Goal: Task Accomplishment & Management: Complete application form

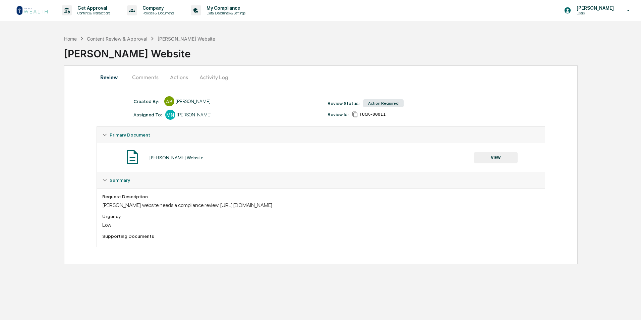
click at [33, 11] on img at bounding box center [32, 10] width 32 height 11
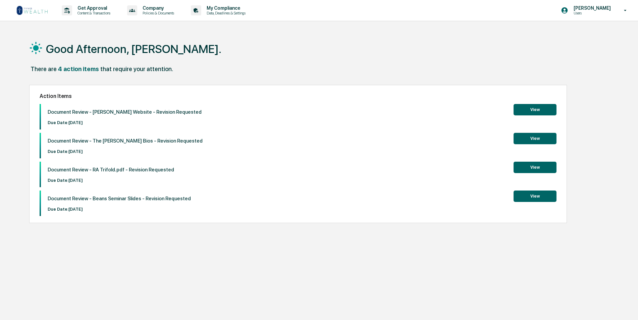
click at [531, 200] on button "View" at bounding box center [534, 195] width 43 height 11
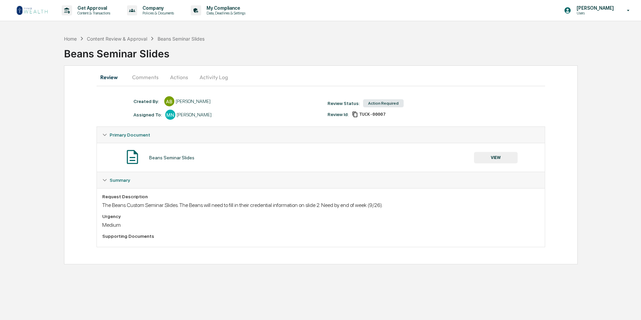
click at [144, 79] on button "Comments" at bounding box center [145, 77] width 37 height 16
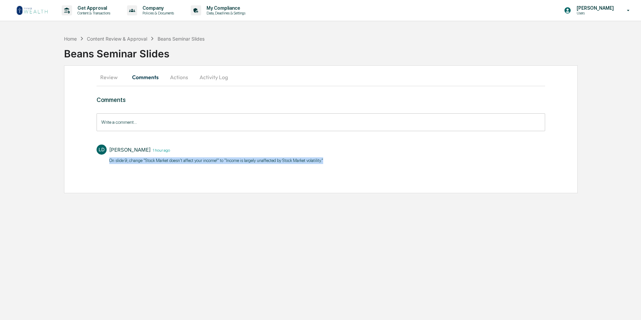
drag, startPoint x: 326, startPoint y: 161, endPoint x: 110, endPoint y: 162, distance: 215.9
click at [110, 162] on div "[PERSON_NAME] 1 hour ago On slide 9, change "Stock Market doesn't affect your i…" at bounding box center [321, 153] width 449 height 25
drag, startPoint x: 110, startPoint y: 162, endPoint x: 115, endPoint y: 163, distance: 5.9
copy p "On slide 9, change "Stock Market doesn't affect your income!" to "​Income is la…"
click at [42, 6] on img at bounding box center [32, 10] width 32 height 11
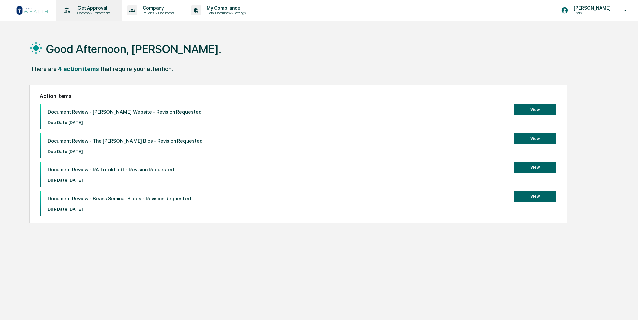
click at [89, 7] on p "Get Approval" at bounding box center [93, 7] width 42 height 5
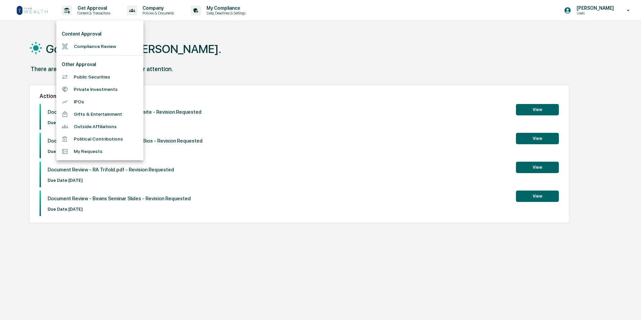
click at [87, 51] on li "Compliance Review" at bounding box center [99, 46] width 87 height 12
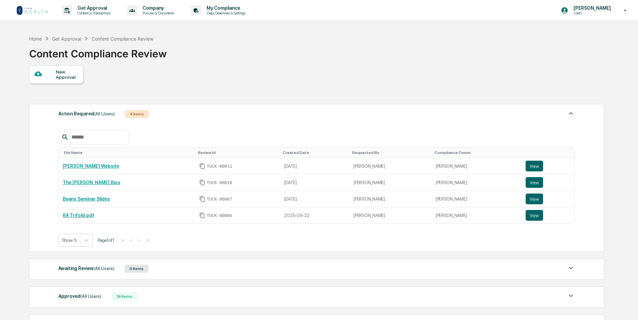
click at [65, 79] on div "New Approval" at bounding box center [67, 74] width 22 height 11
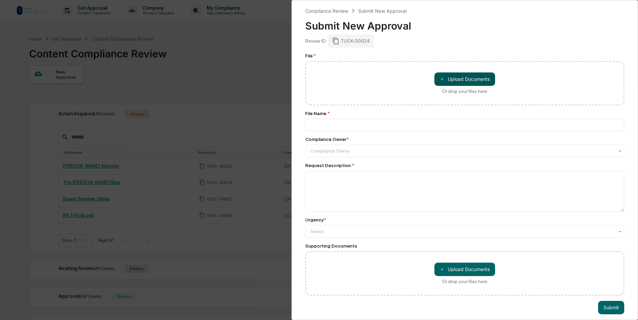
click at [448, 78] on button "＋ Upload Documents" at bounding box center [464, 78] width 61 height 13
type input "**********"
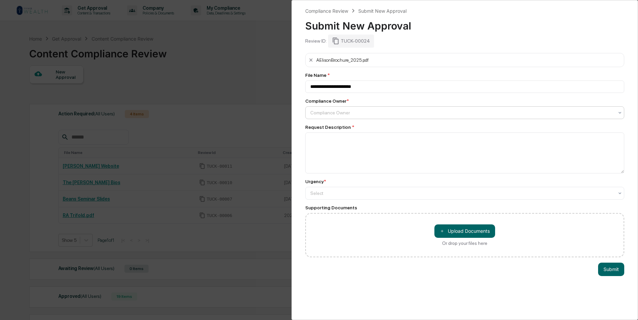
click at [358, 114] on div at bounding box center [461, 112] width 303 height 7
click at [351, 145] on textarea at bounding box center [464, 152] width 319 height 41
click at [332, 194] on div at bounding box center [461, 193] width 303 height 7
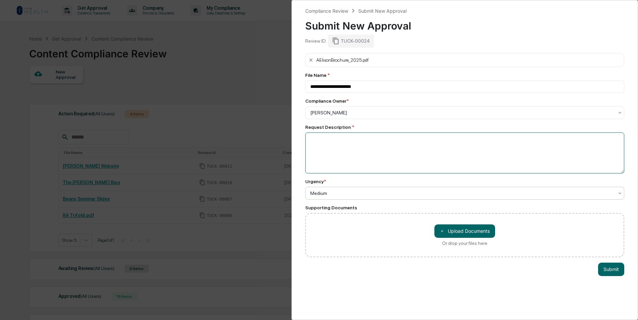
click at [356, 149] on textarea at bounding box center [464, 152] width 319 height 41
type textarea "**********"
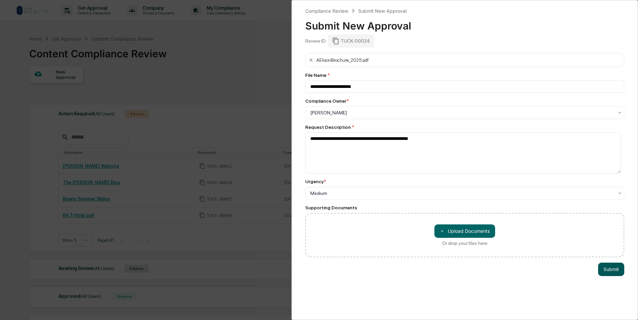
click at [604, 267] on button "Submit" at bounding box center [611, 269] width 26 height 13
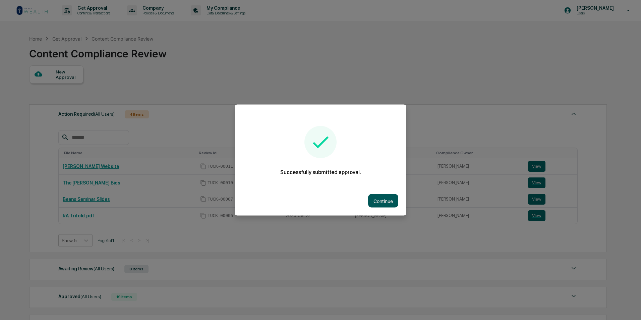
click at [387, 198] on button "Continue" at bounding box center [383, 200] width 30 height 13
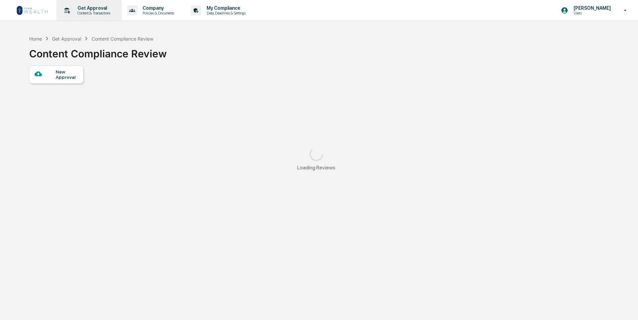
click at [96, 10] on p "Get Approval" at bounding box center [93, 7] width 42 height 5
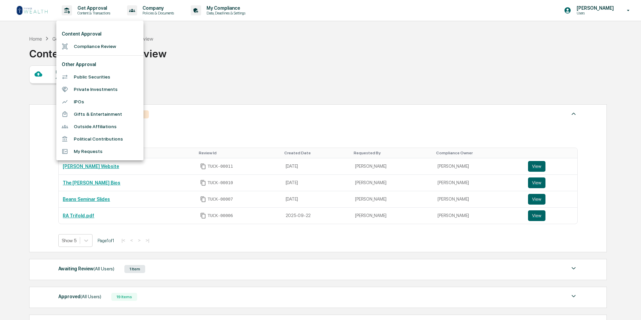
click at [95, 43] on li "Compliance Review" at bounding box center [99, 46] width 87 height 12
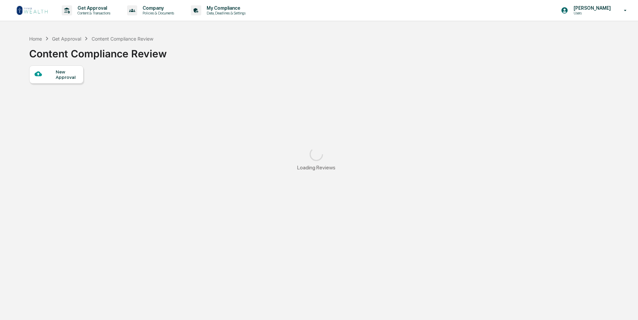
click at [54, 76] on div at bounding box center [45, 74] width 21 height 8
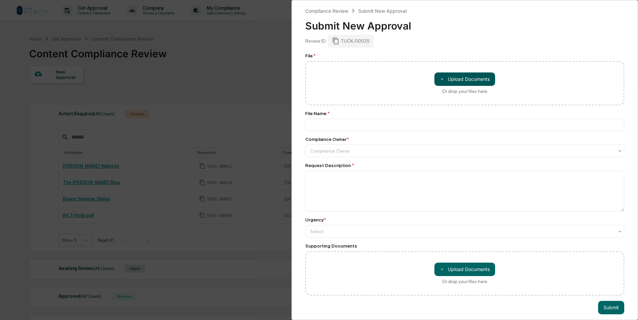
click at [463, 77] on button "＋ Upload Documents" at bounding box center [464, 78] width 61 height 13
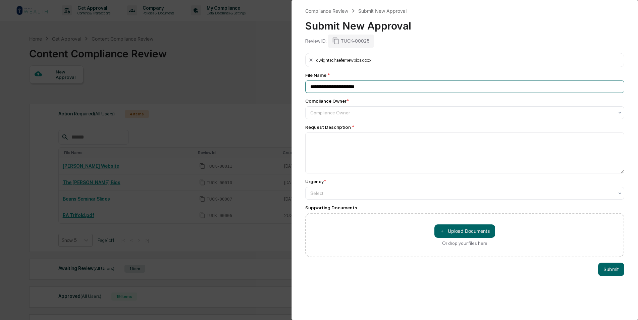
drag, startPoint x: 384, startPoint y: 87, endPoint x: 303, endPoint y: 82, distance: 80.6
click at [303, 82] on div "**********" at bounding box center [464, 160] width 346 height 320
click at [352, 88] on input "**********" at bounding box center [464, 86] width 319 height 12
type input "**********"
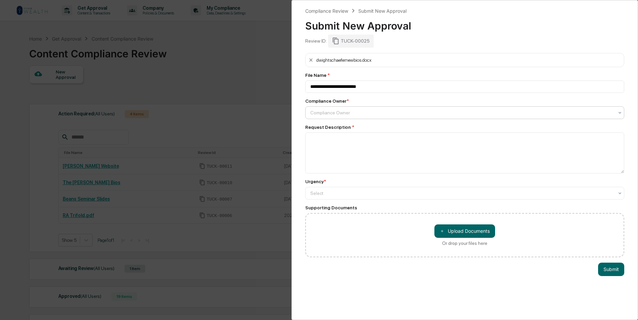
click at [358, 114] on div at bounding box center [461, 112] width 303 height 7
click at [334, 147] on textarea at bounding box center [464, 152] width 319 height 41
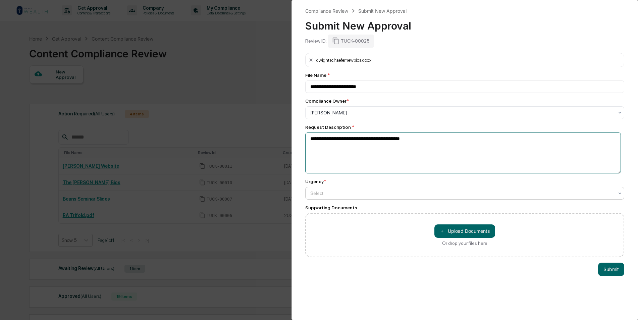
type textarea "**********"
click at [338, 190] on div at bounding box center [461, 193] width 303 height 7
click at [608, 268] on button "Submit" at bounding box center [611, 269] width 26 height 13
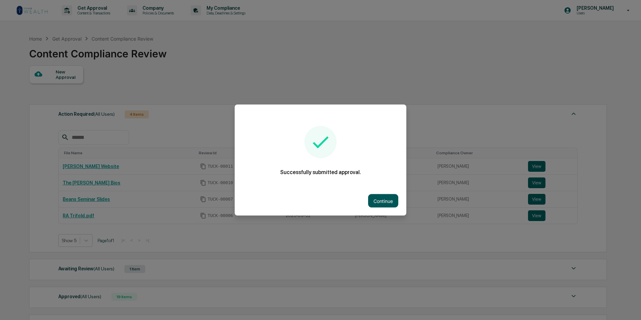
click at [381, 201] on button "Continue" at bounding box center [383, 200] width 30 height 13
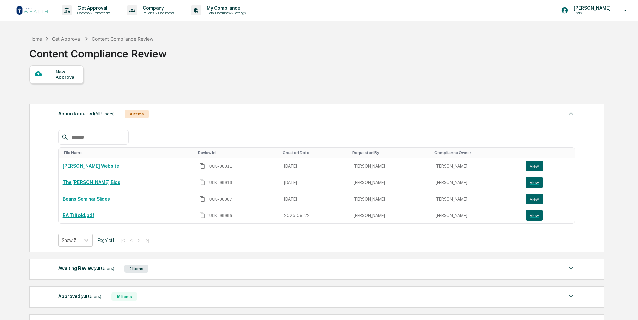
click at [27, 8] on img at bounding box center [32, 10] width 32 height 11
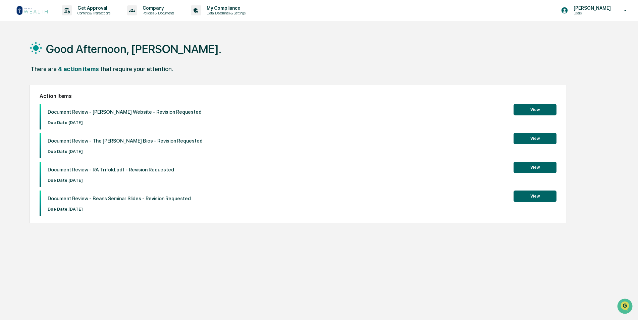
click at [44, 6] on img at bounding box center [32, 10] width 32 height 11
click at [40, 12] on img at bounding box center [32, 10] width 32 height 11
click at [92, 16] on div "Get Approval Content & Transactions" at bounding box center [88, 10] width 59 height 21
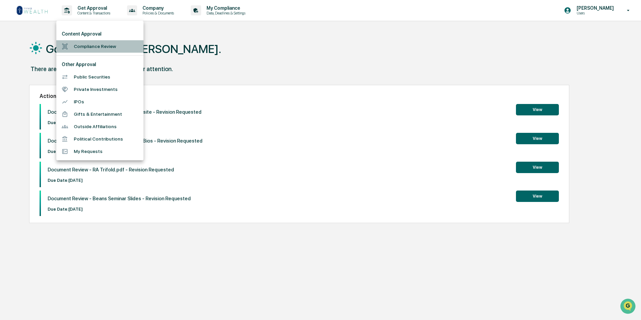
click at [111, 52] on li "Compliance Review" at bounding box center [99, 46] width 87 height 12
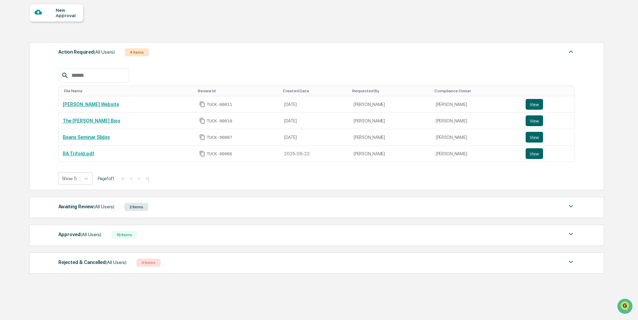
scroll to position [67, 0]
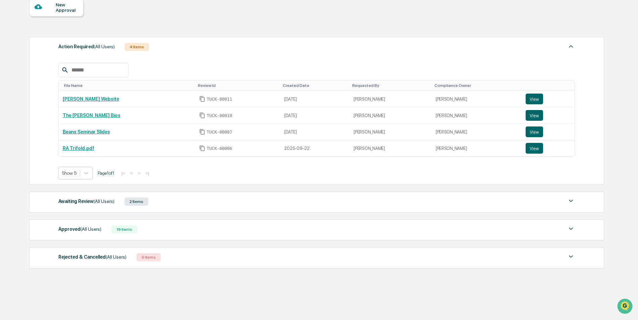
click at [188, 205] on div "Awaiting Review (All Users) 2 Items" at bounding box center [316, 201] width 517 height 9
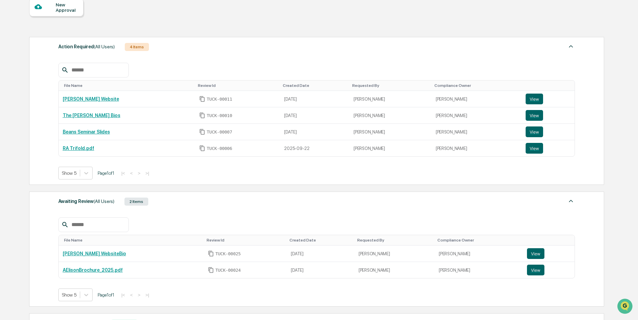
click at [188, 200] on div "Awaiting Review (All Users) 2 Items" at bounding box center [316, 201] width 517 height 9
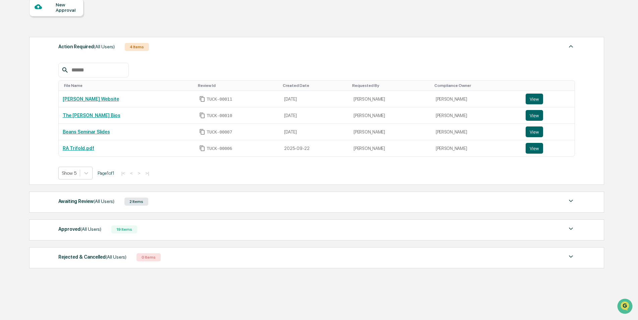
click at [168, 226] on div "Approved (All Users) 19 Items" at bounding box center [316, 229] width 517 height 9
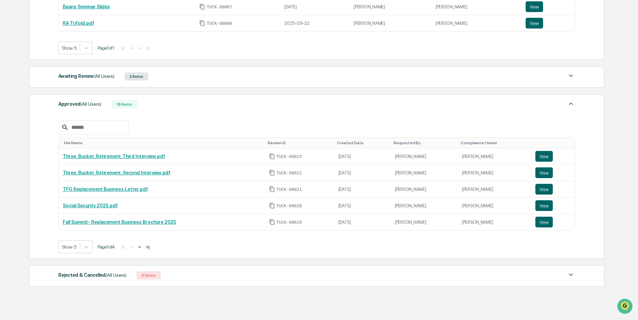
scroll to position [201, 0]
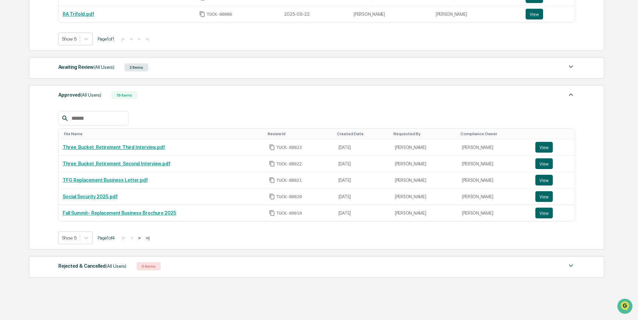
click at [150, 96] on div "Approved (All Users) 19 Items" at bounding box center [316, 95] width 517 height 9
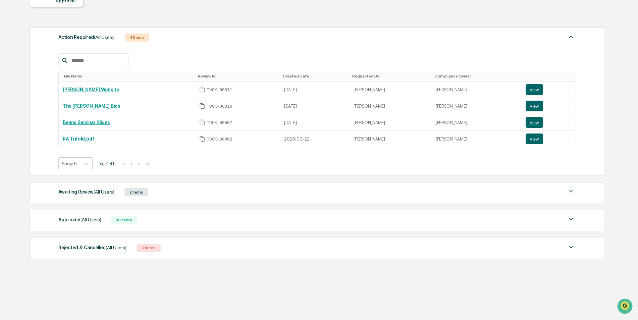
scroll to position [76, 0]
click at [177, 195] on div "Awaiting Review (All Users) 2 Items" at bounding box center [316, 191] width 517 height 9
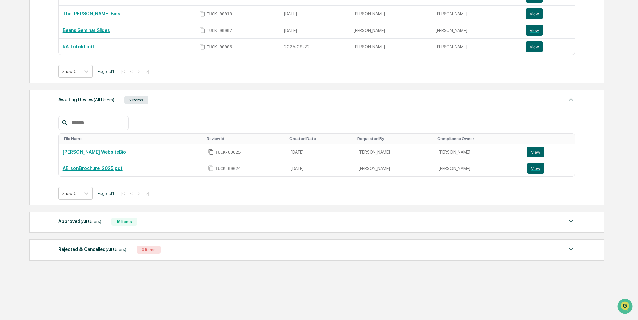
scroll to position [170, 0]
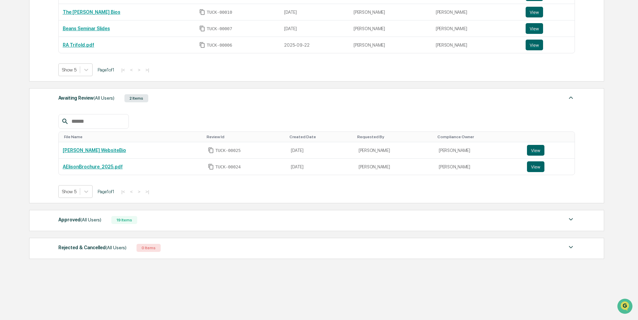
drag, startPoint x: 95, startPoint y: 168, endPoint x: 53, endPoint y: 272, distance: 112.4
click at [53, 272] on div "Home Get Approval Content Compliance Review Content Compliance Review New Appro…" at bounding box center [316, 91] width 594 height 458
click at [143, 222] on div "Approved (All Users) 19 Items" at bounding box center [316, 219] width 517 height 9
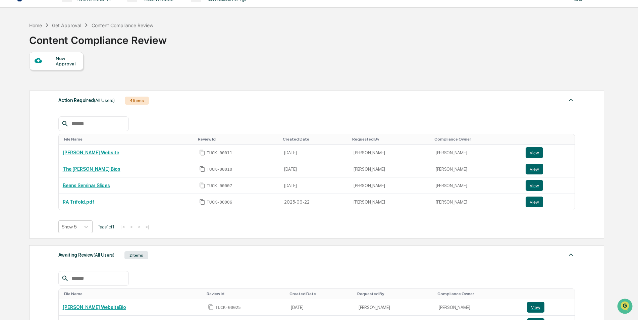
scroll to position [0, 0]
